Goal: Check status: Check status

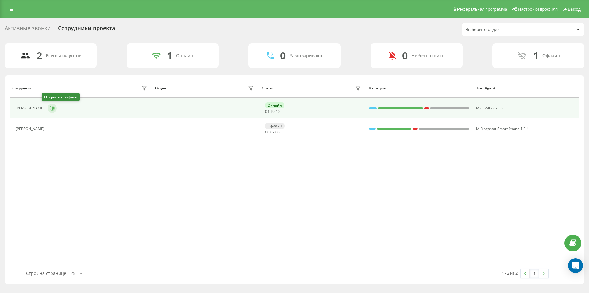
click at [50, 107] on icon at bounding box center [52, 108] width 5 height 5
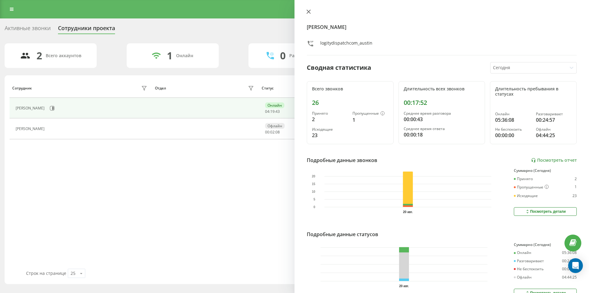
click at [309, 10] on icon at bounding box center [309, 12] width 4 height 4
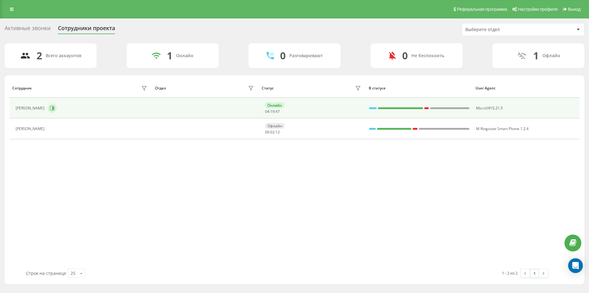
click at [50, 107] on icon at bounding box center [52, 108] width 5 height 5
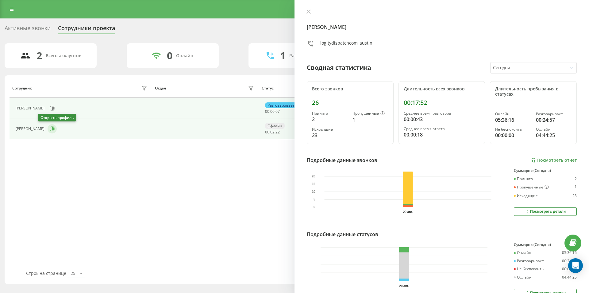
click at [50, 127] on icon at bounding box center [52, 128] width 5 height 5
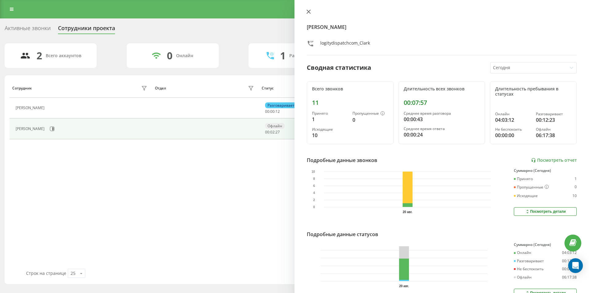
click at [309, 11] on icon at bounding box center [309, 12] width 4 height 4
